Goal: Transaction & Acquisition: Purchase product/service

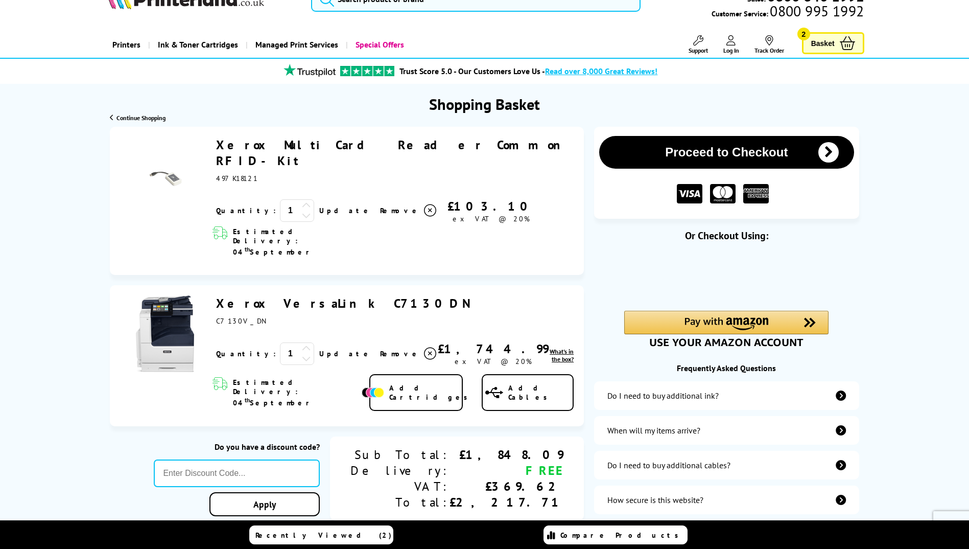
scroll to position [51, 0]
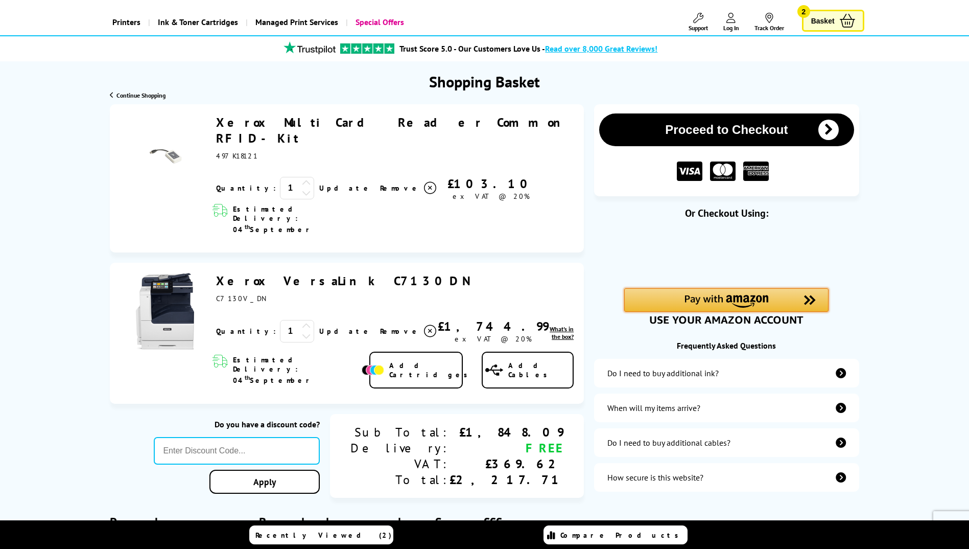
click at [781, 298] on div "Amazon Pay - Use your Amazon account" at bounding box center [726, 299] width 204 height 23
